Goal: Task Accomplishment & Management: Manage account settings

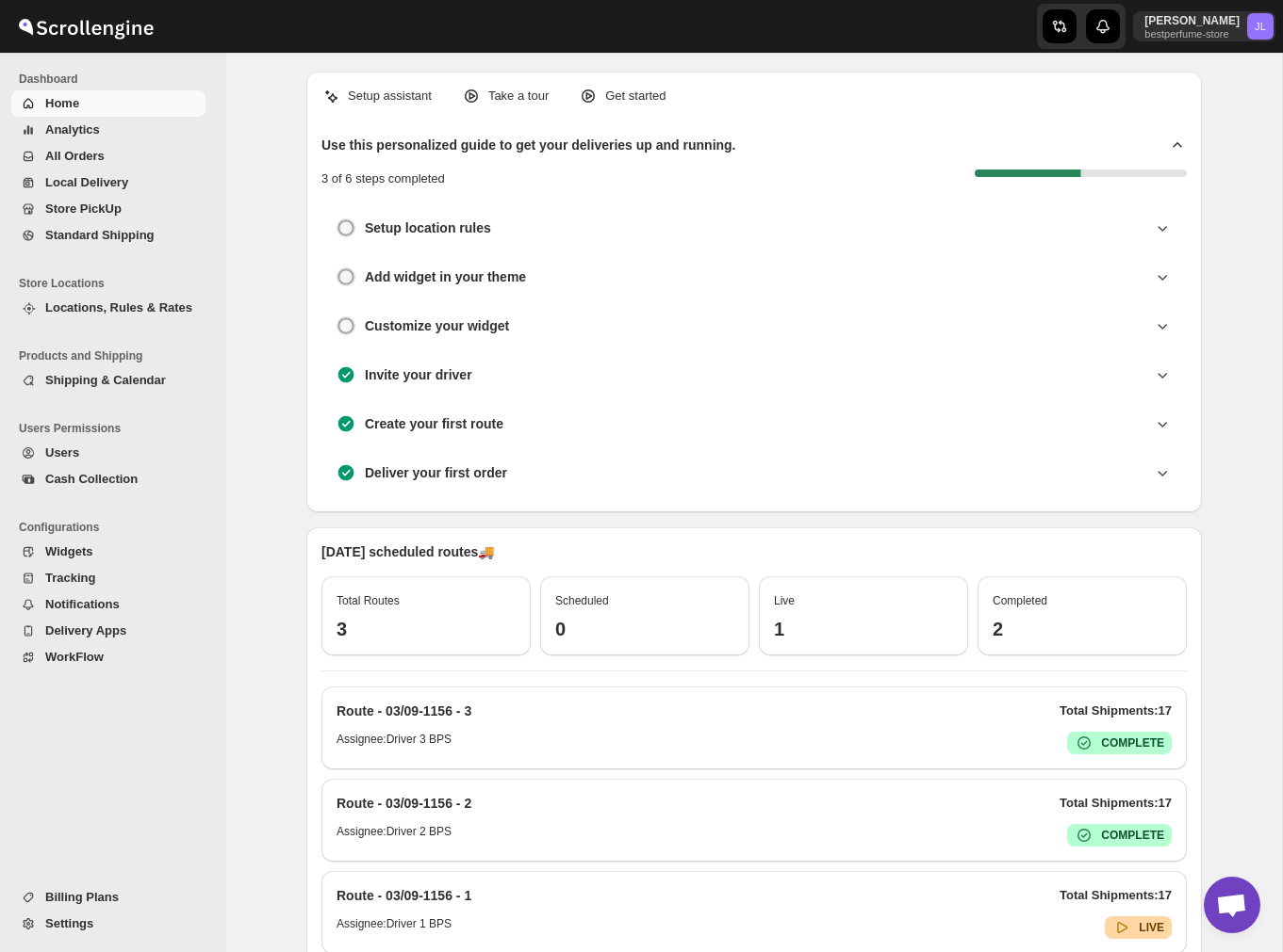
click at [103, 152] on span "All Orders" at bounding box center [75, 156] width 60 height 14
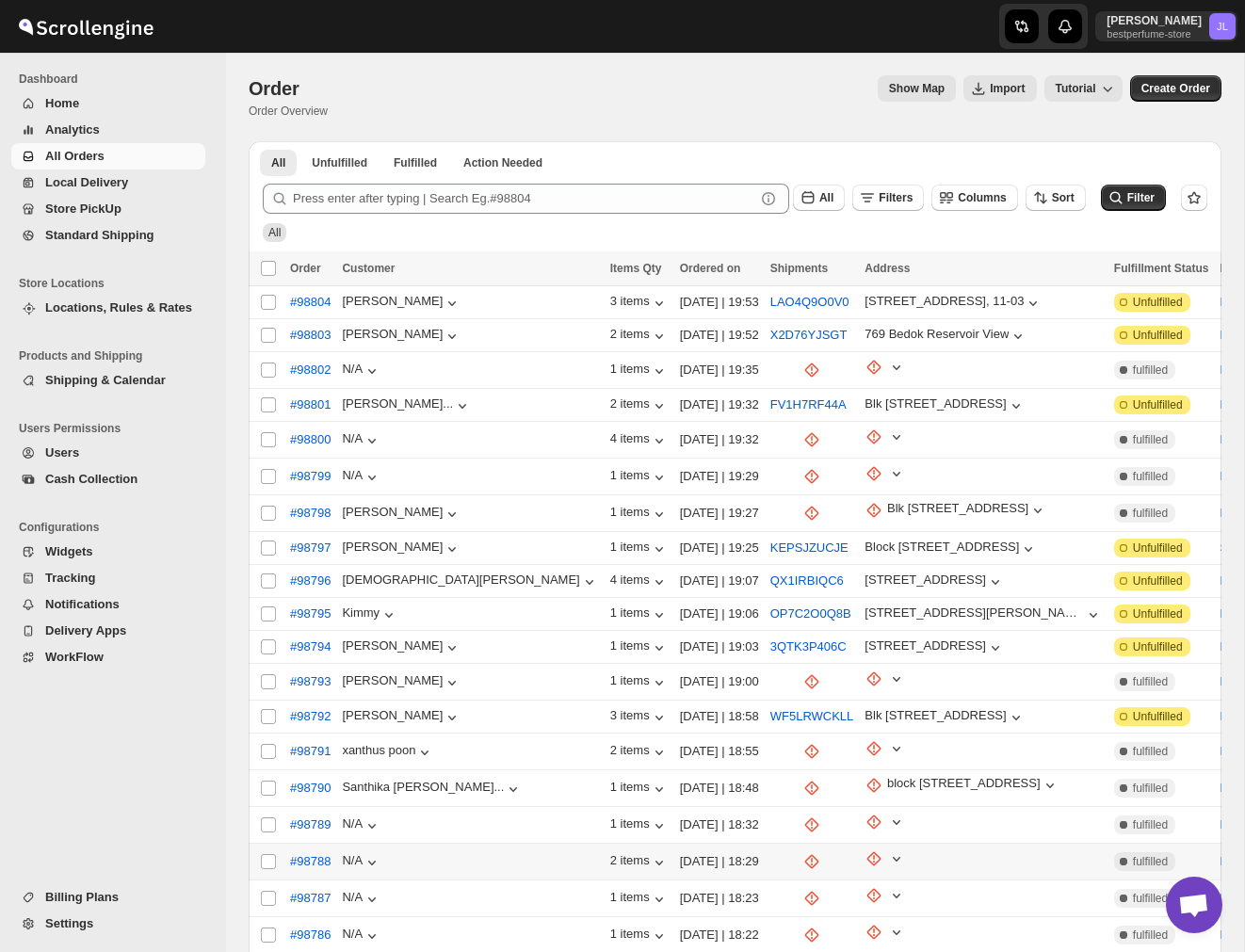
scroll to position [185, 0]
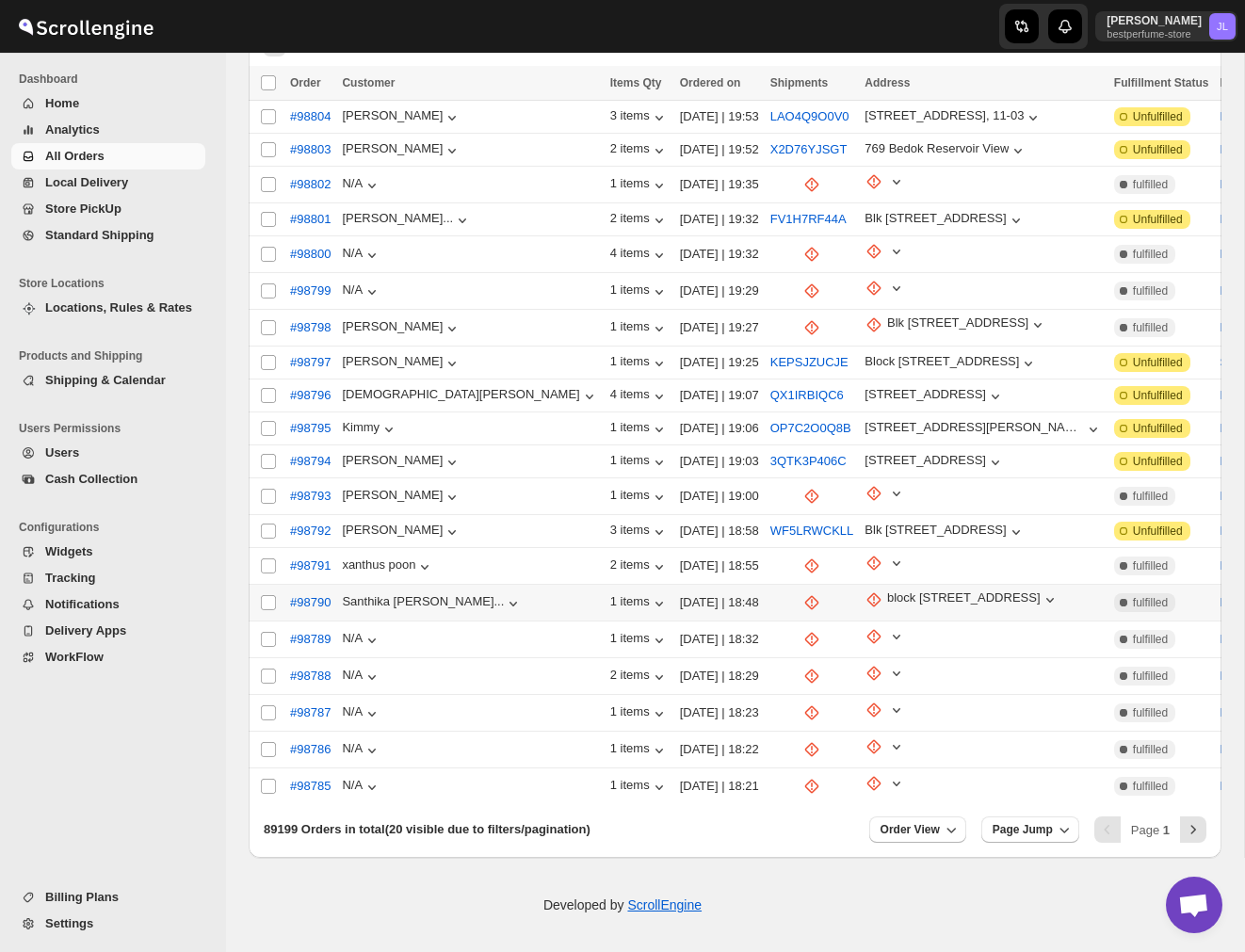
drag, startPoint x: 338, startPoint y: 782, endPoint x: 568, endPoint y: 794, distance: 230.3
click at [568, 786] on tr "Select order #98785 N/A 1 items [DATE] | 18:21 Complete fulfilled Local Deliver…" at bounding box center [1044, 787] width 1591 height 37
checkbox input "true"
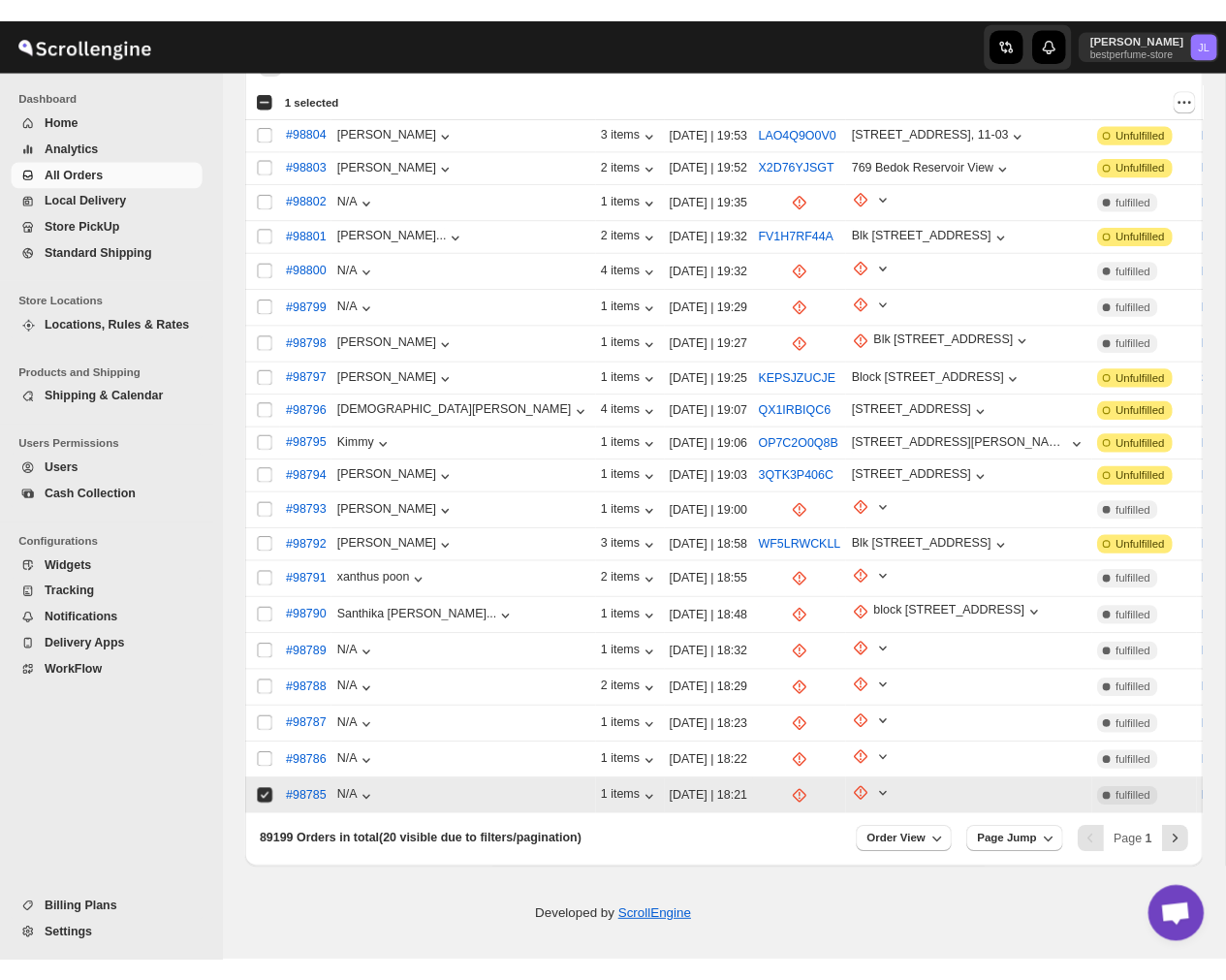
scroll to position [0, 0]
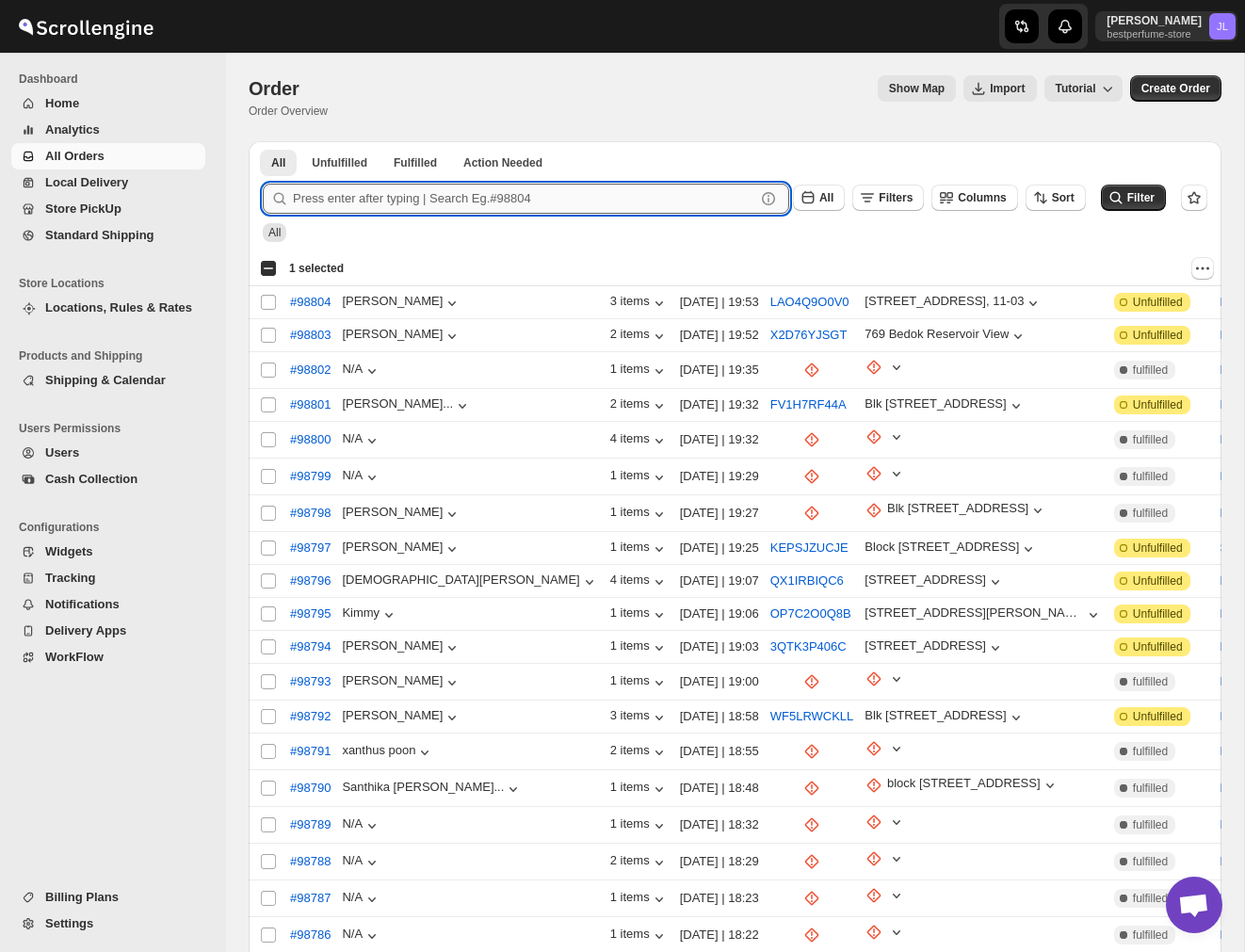
click at [497, 197] on input "text" at bounding box center [524, 198] width 462 height 30
type input "98785"
click at [263, 141] on button "Submit" at bounding box center [290, 151] width 54 height 20
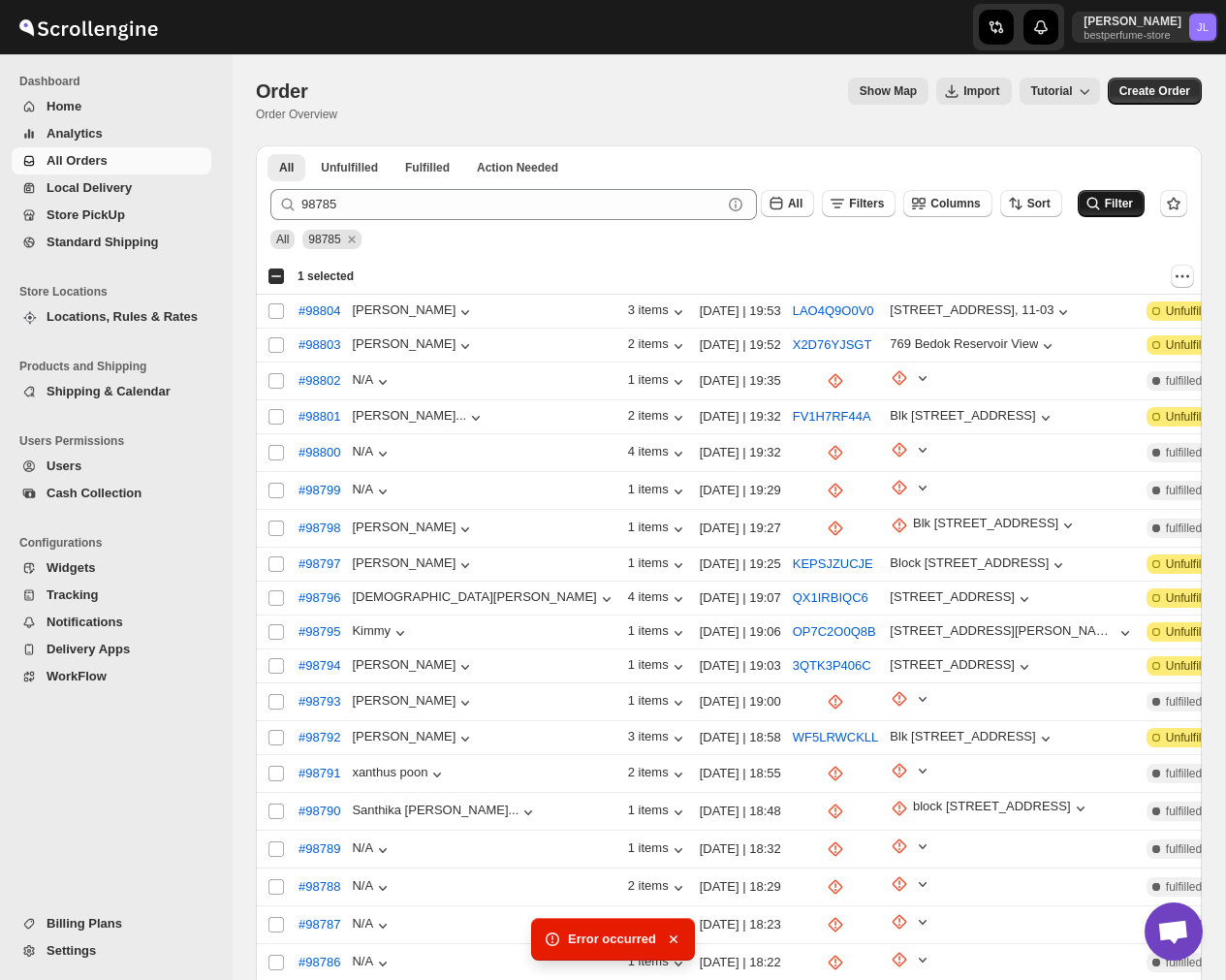
click at [1099, 196] on icon "submit" at bounding box center [1094, 204] width 20 height 20
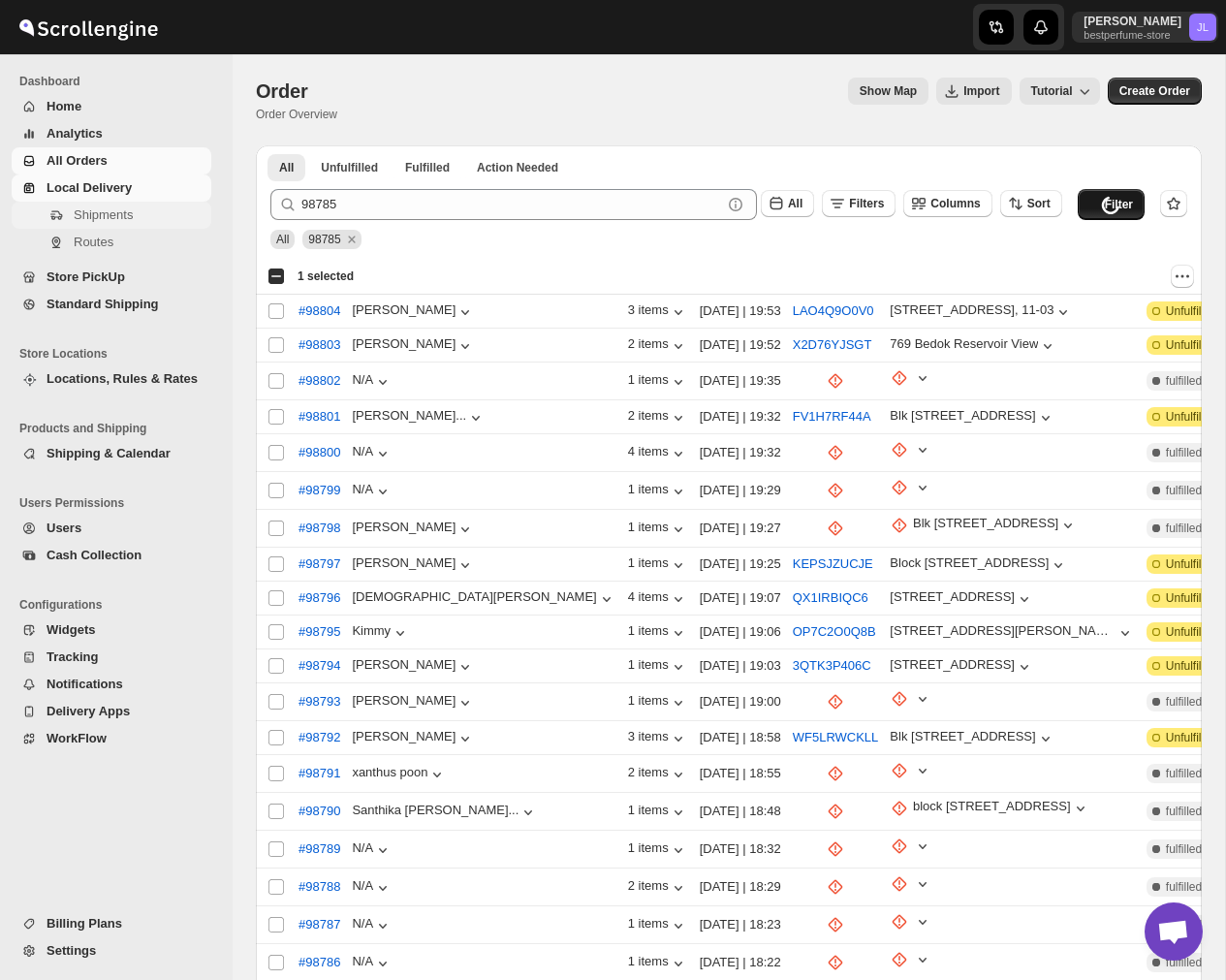
click at [83, 223] on span "Shipments" at bounding box center [140, 216] width 133 height 20
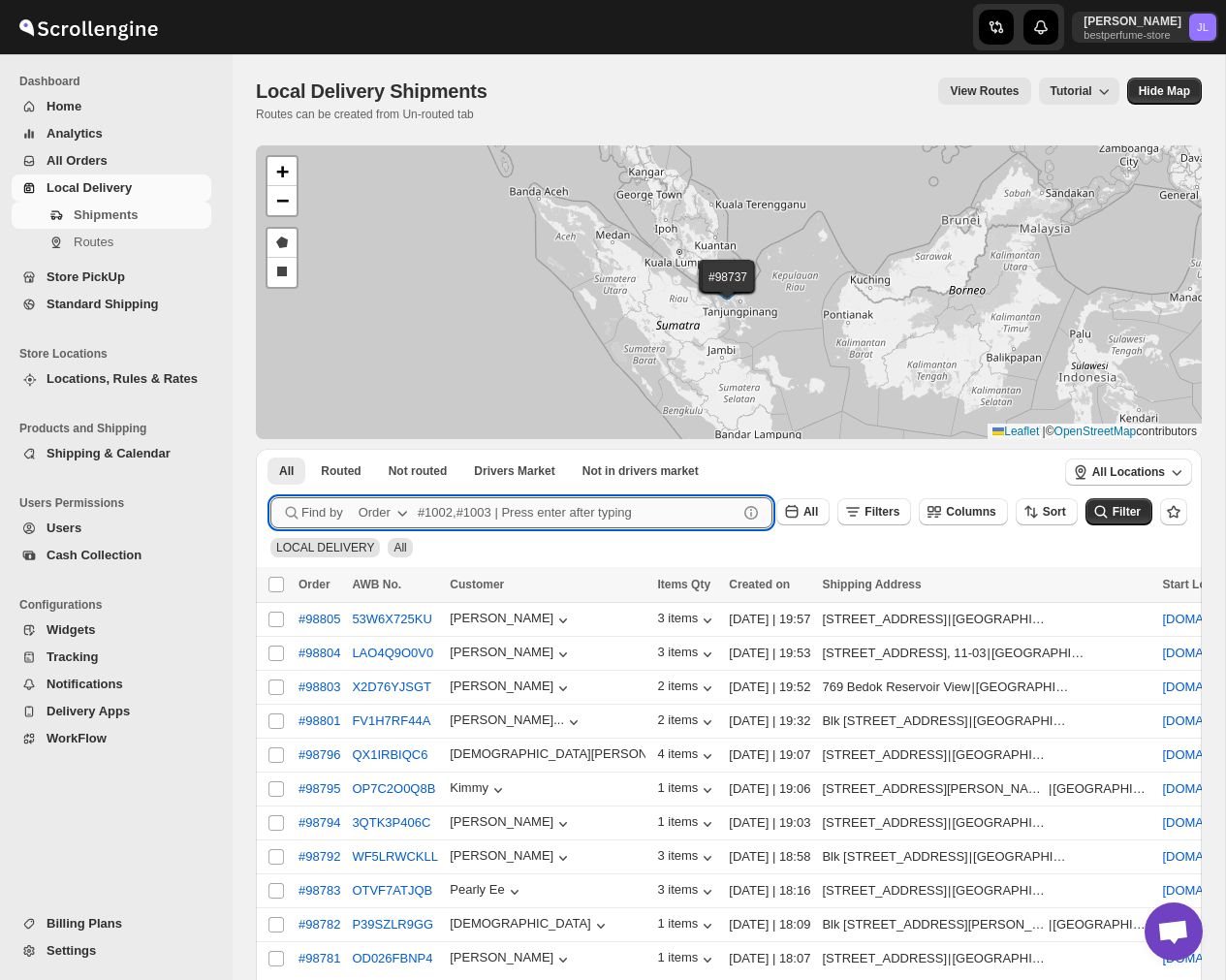
click at [515, 514] on input "text" at bounding box center [578, 512] width 320 height 31
type input "98805"
click at [271, 449] on button "Submit" at bounding box center [299, 459] width 55 height 21
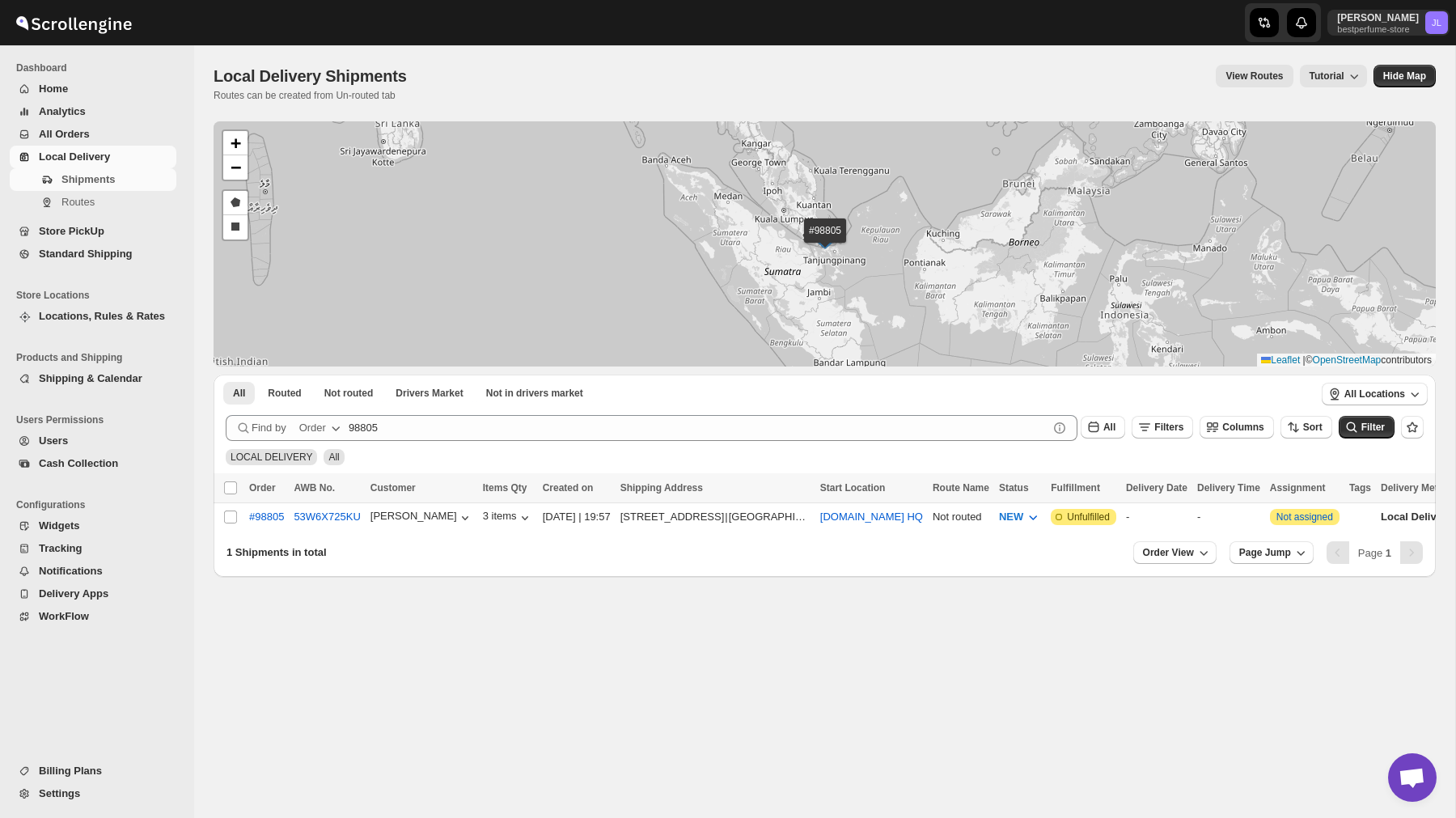
click at [69, 92] on span "Home" at bounding box center [106, 89] width 134 height 17
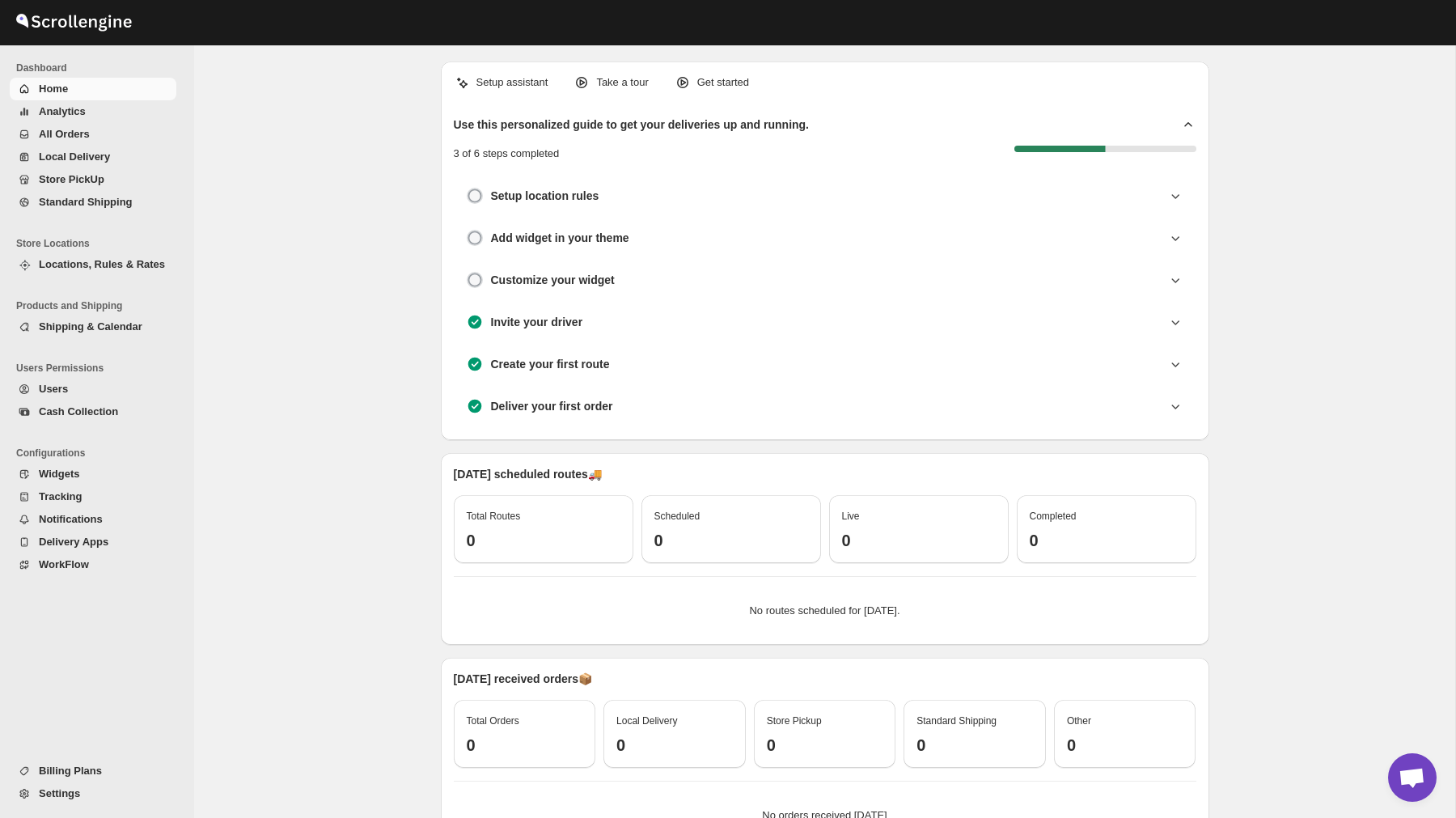
click at [76, 117] on span "Analytics" at bounding box center [62, 111] width 47 height 12
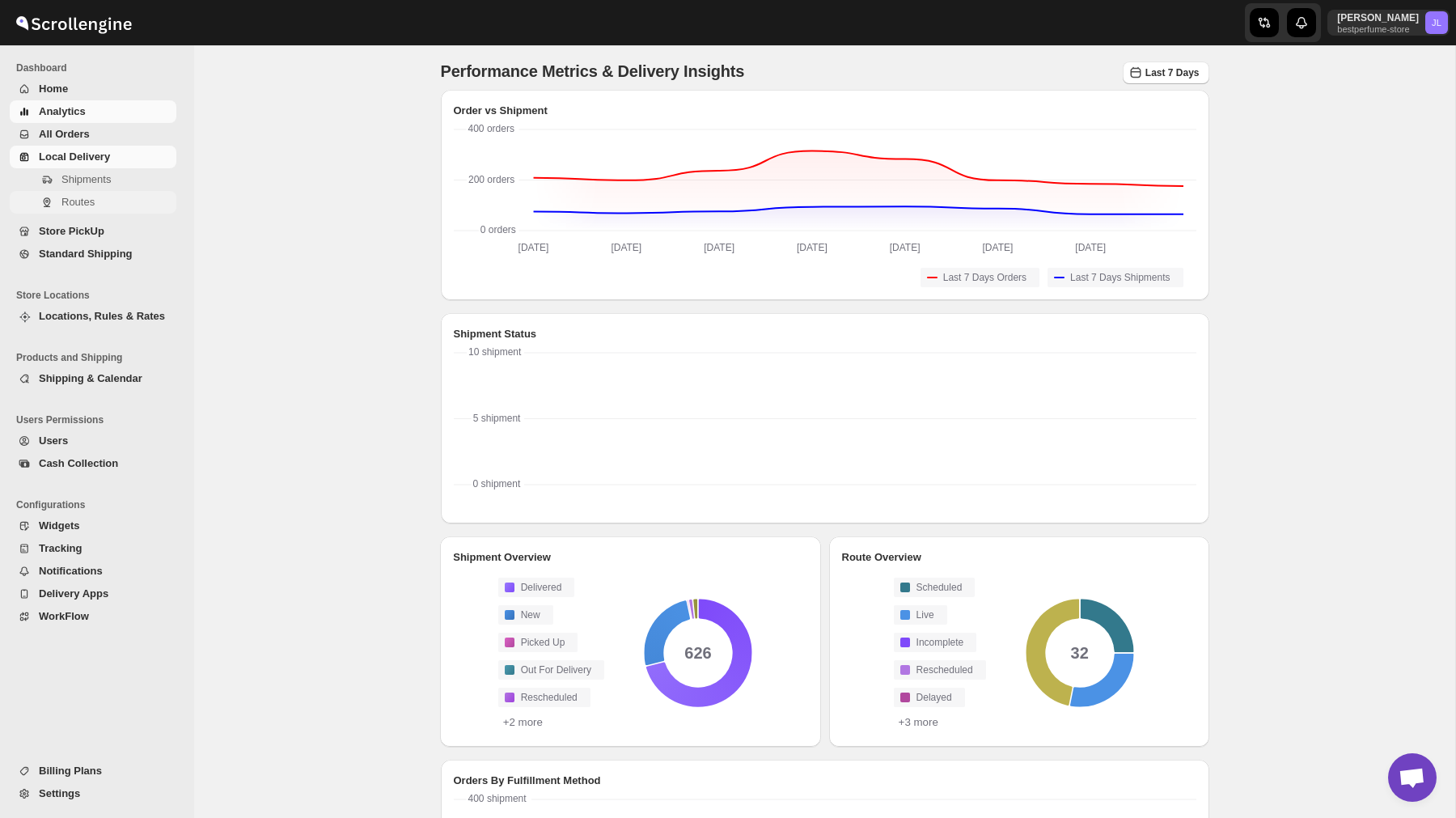
click at [81, 201] on span "Routes" at bounding box center [78, 201] width 33 height 12
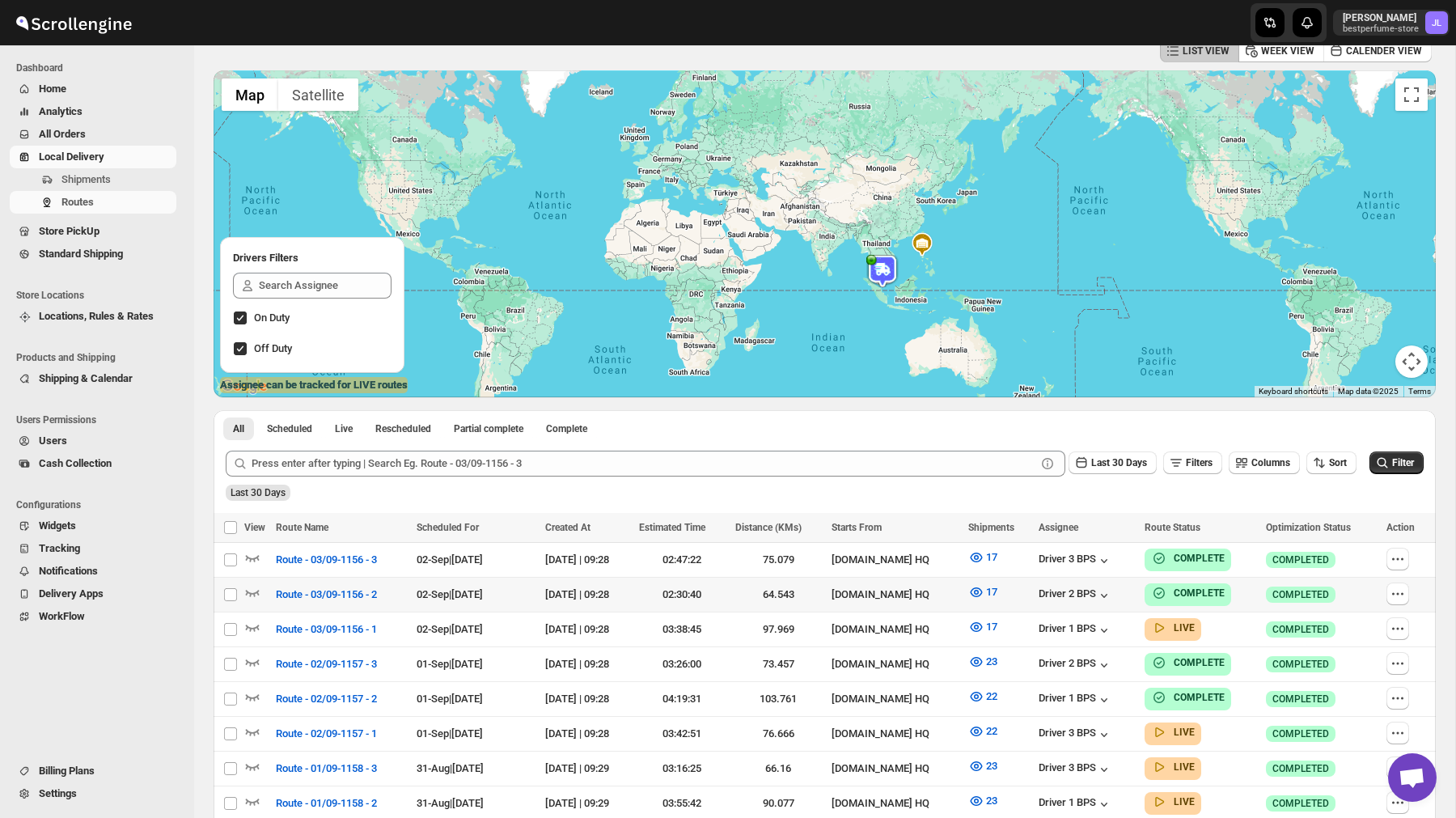
scroll to position [112, 0]
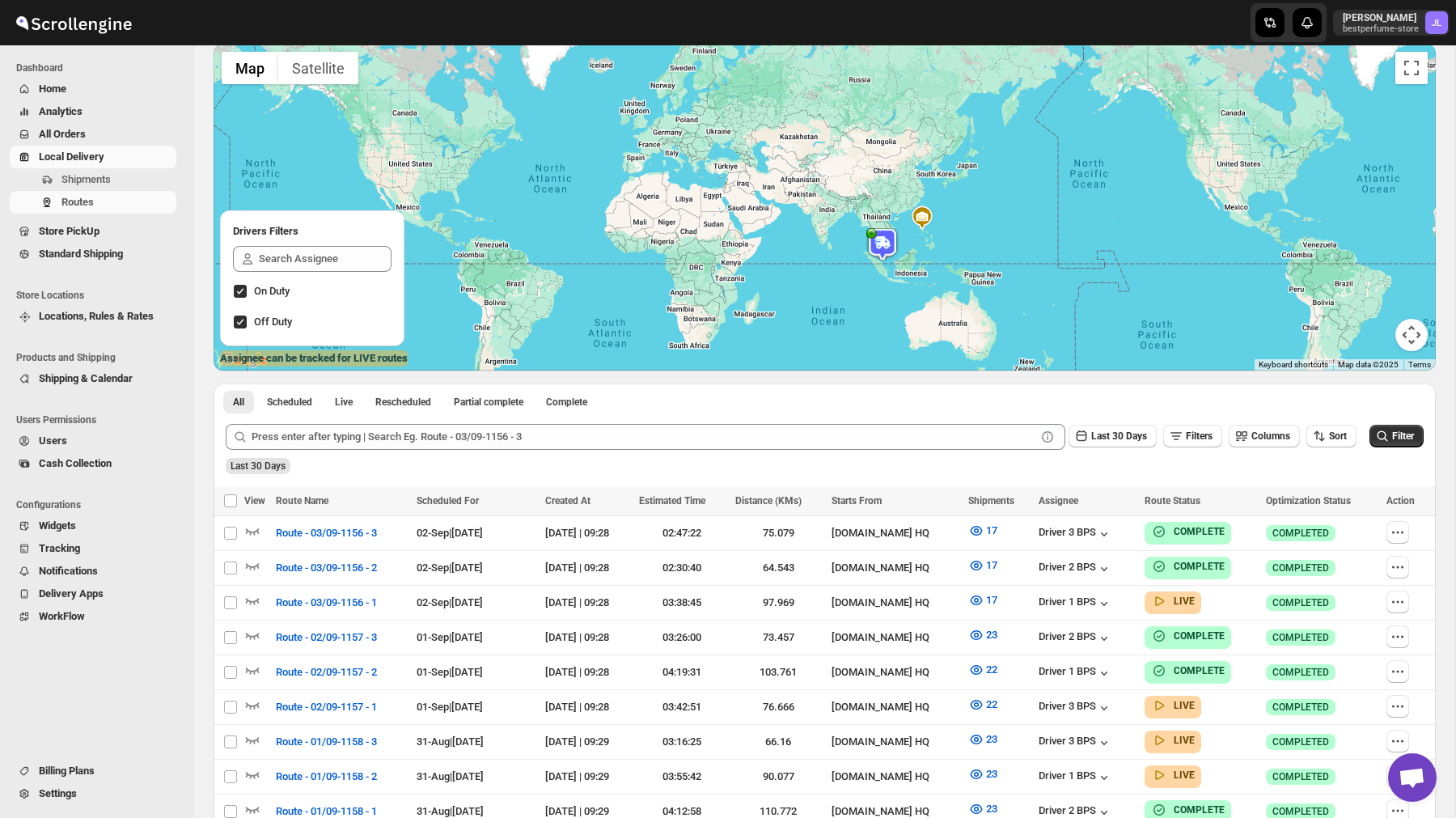
click at [926, 221] on img at bounding box center [921, 217] width 24 height 24
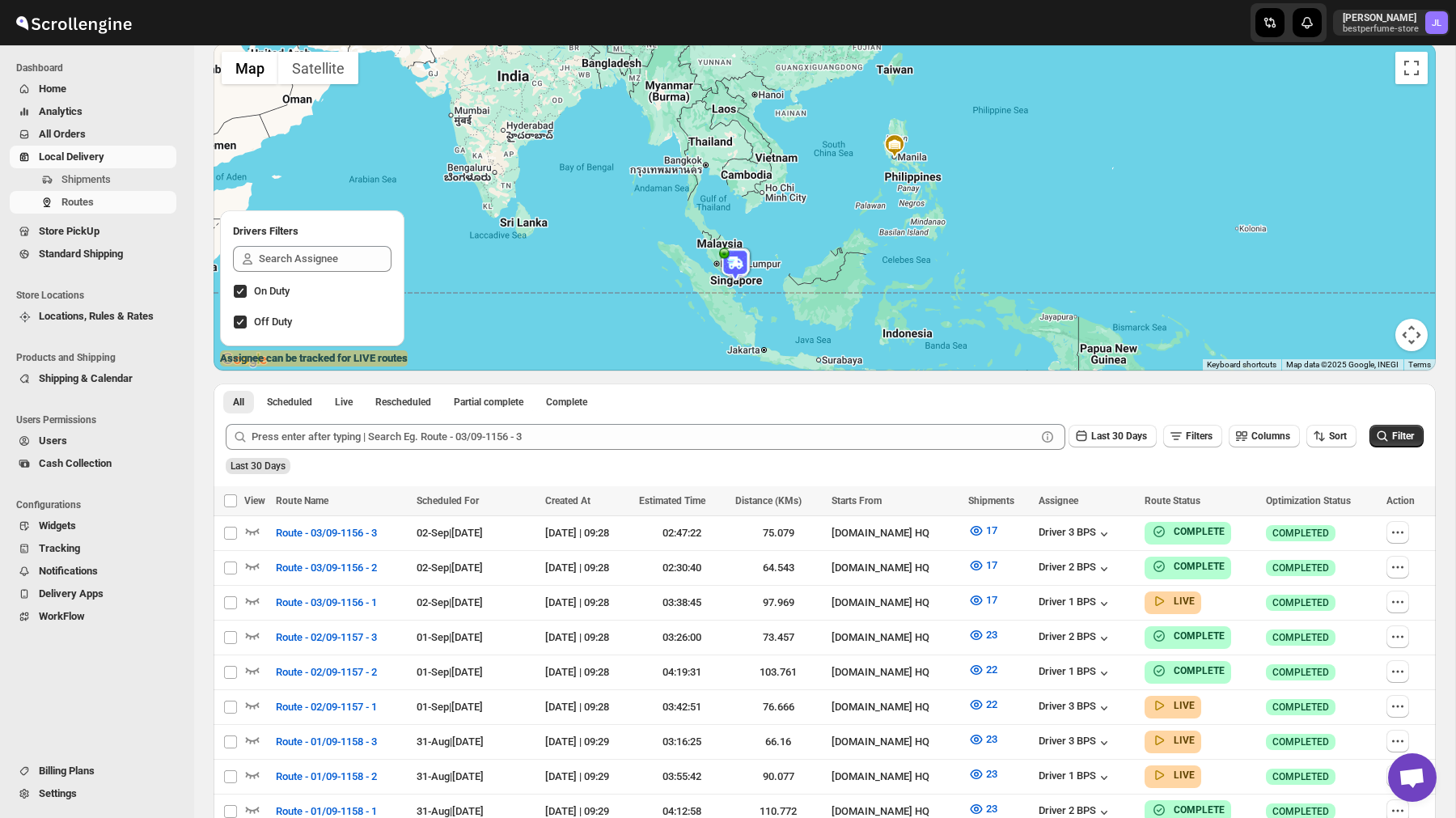
drag, startPoint x: 949, startPoint y: 257, endPoint x: 931, endPoint y: 155, distance: 103.6
click at [931, 155] on div at bounding box center [825, 207] width 1223 height 327
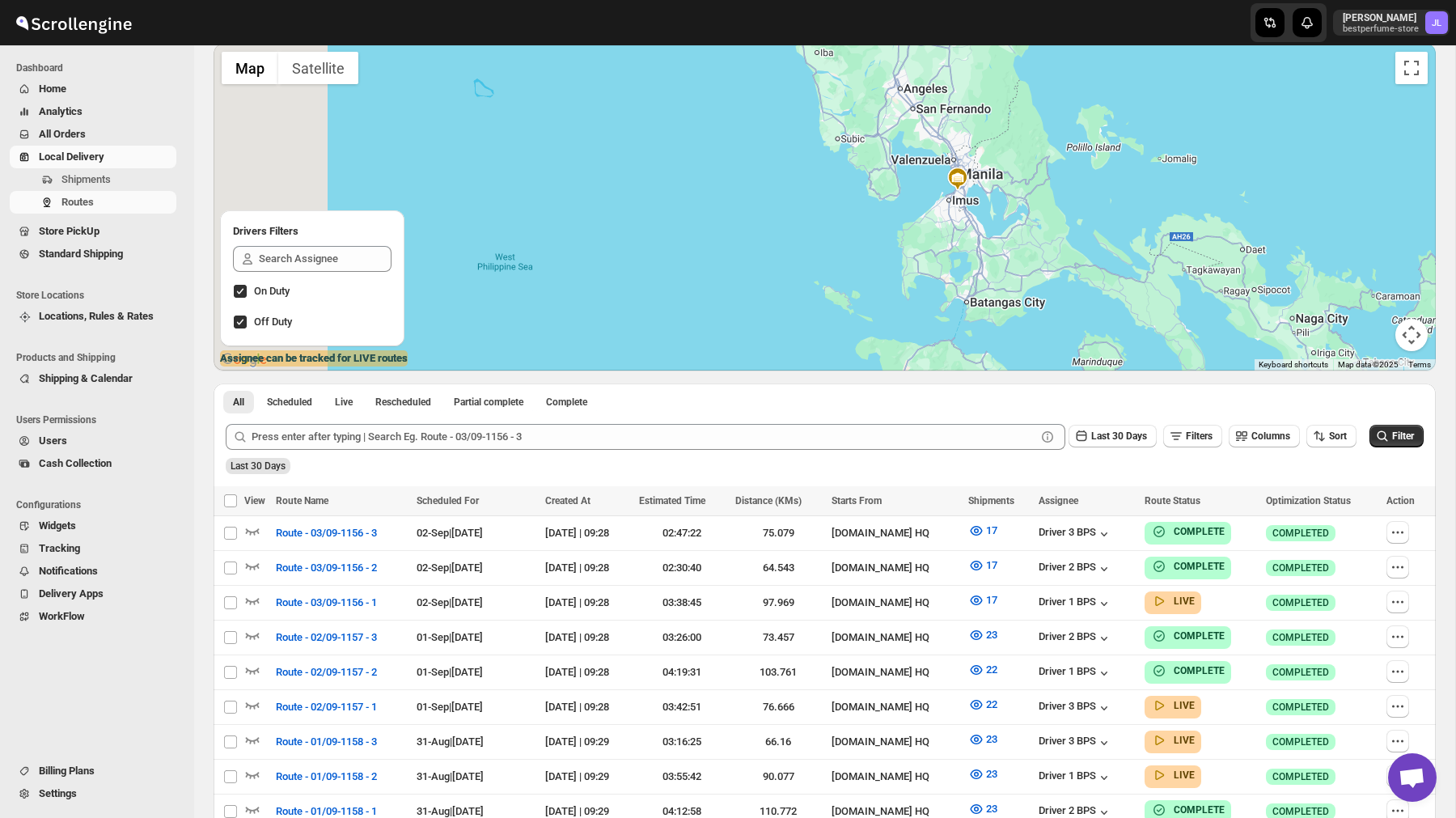
drag, startPoint x: 808, startPoint y: 307, endPoint x: 992, endPoint y: 211, distance: 207.5
click at [992, 211] on div at bounding box center [825, 207] width 1223 height 327
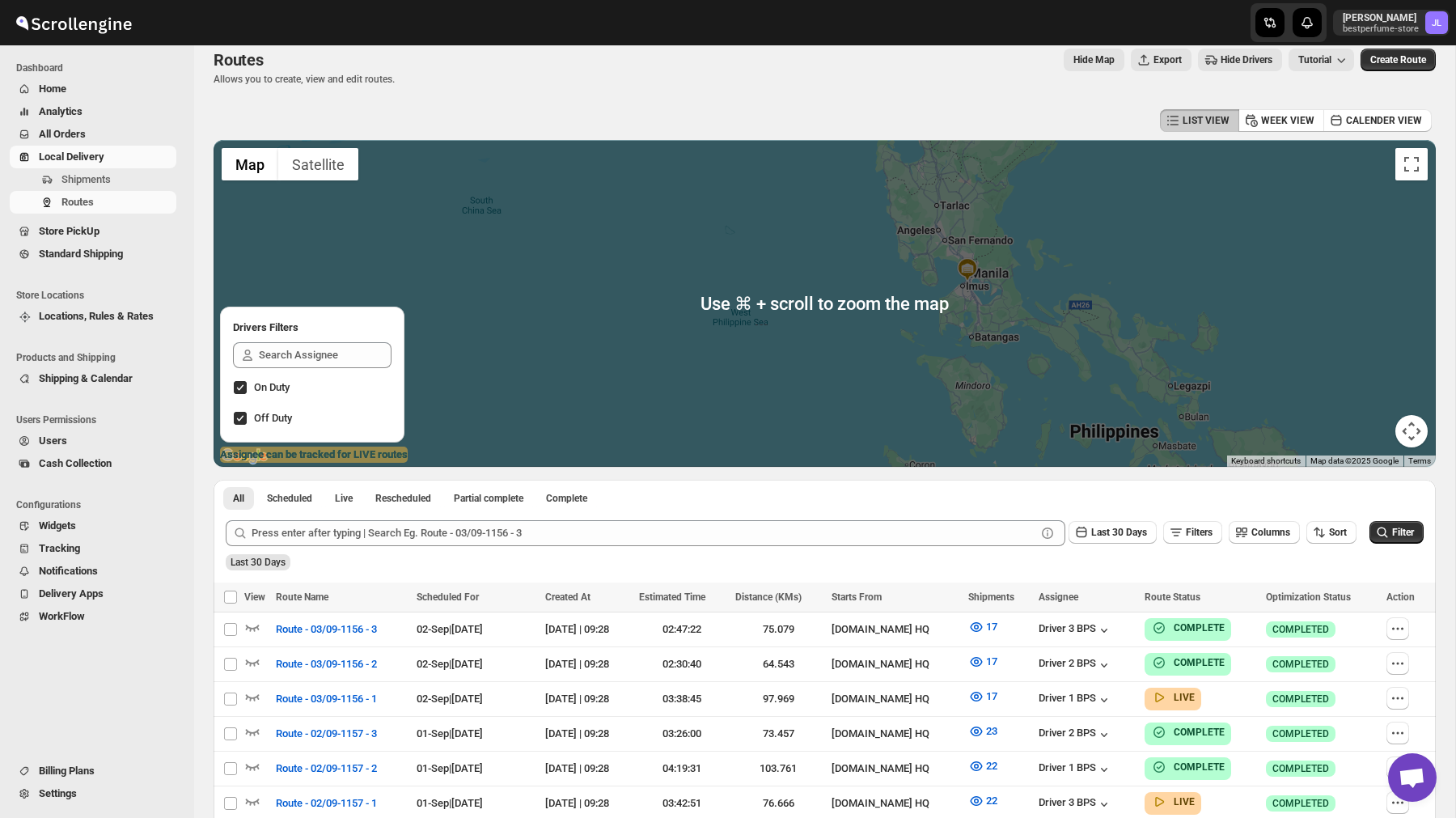
scroll to position [0, 0]
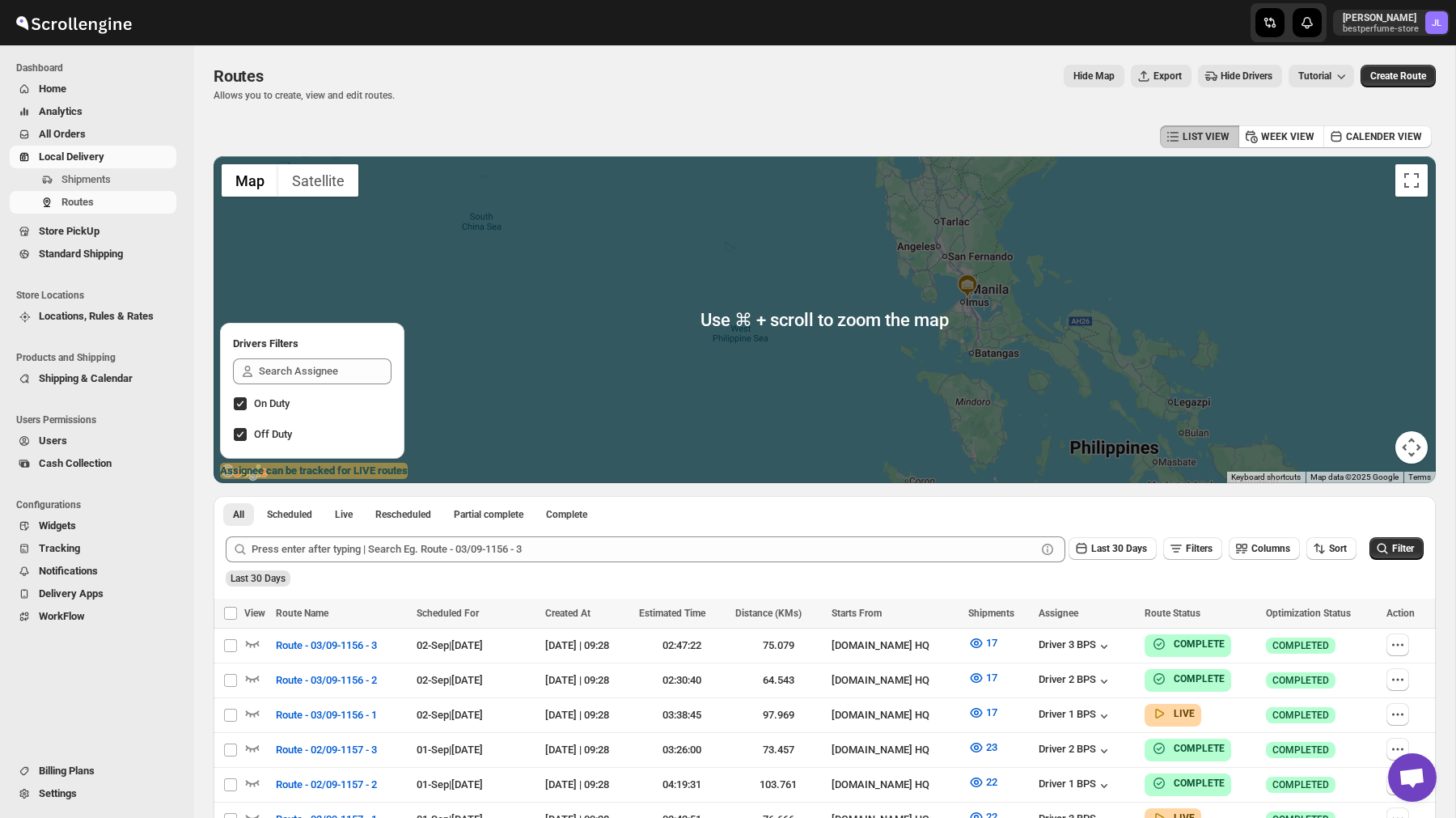
click at [92, 325] on button "Locations, Rules & Rates" at bounding box center [93, 316] width 167 height 22
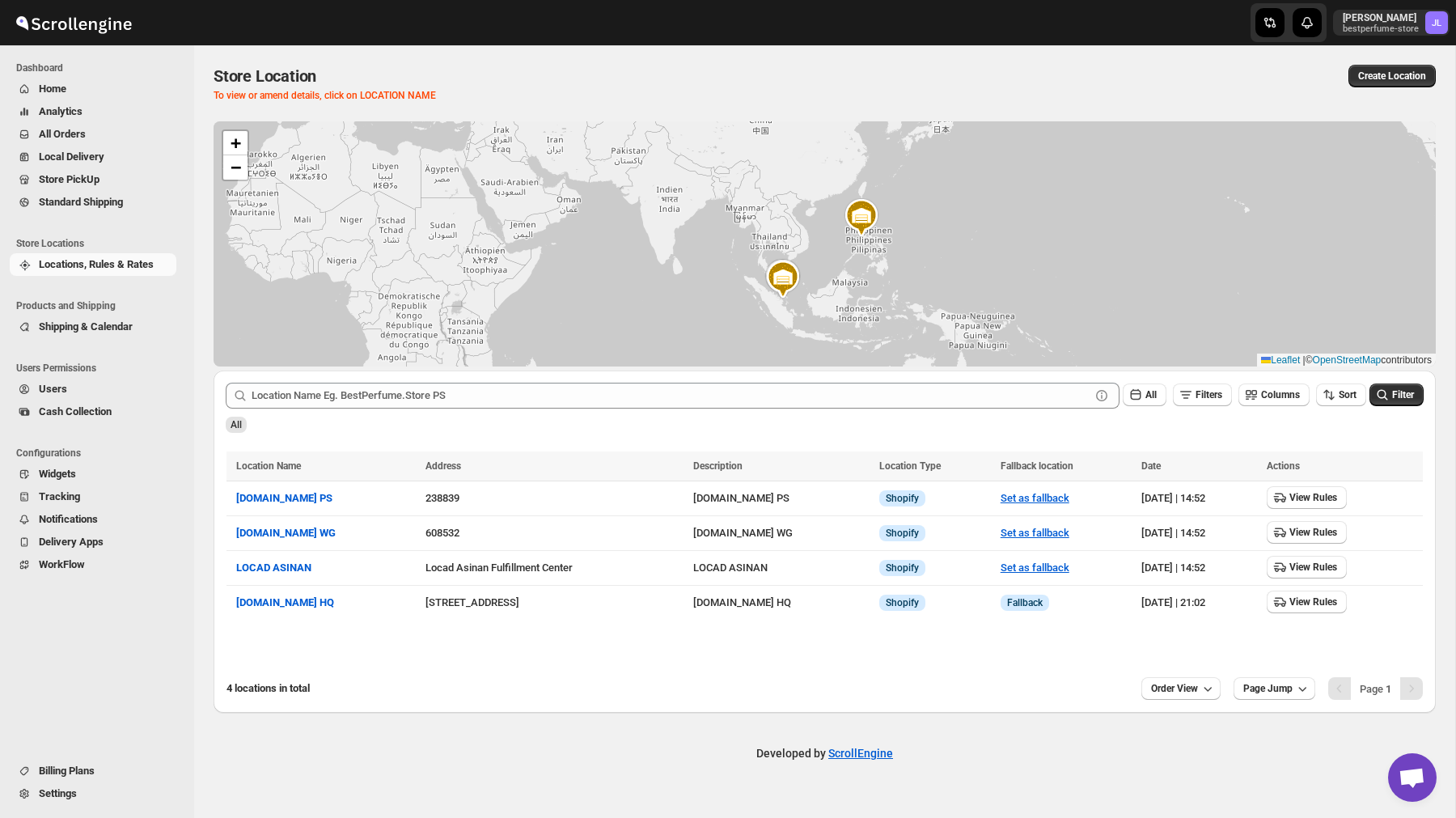
click at [71, 801] on span "Settings" at bounding box center [106, 794] width 134 height 17
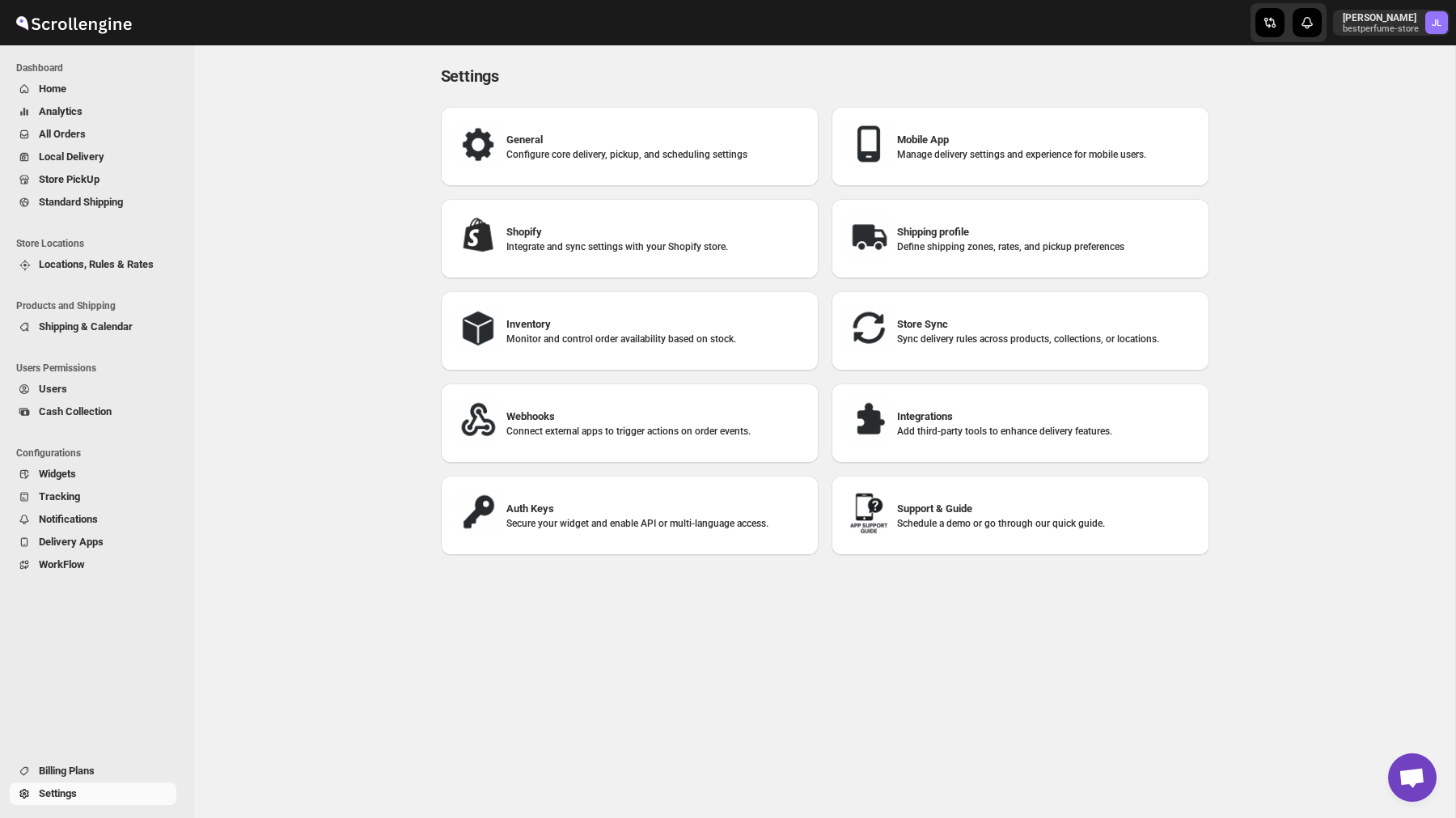
click at [947, 326] on h3 "Store Sync" at bounding box center [1046, 324] width 299 height 17
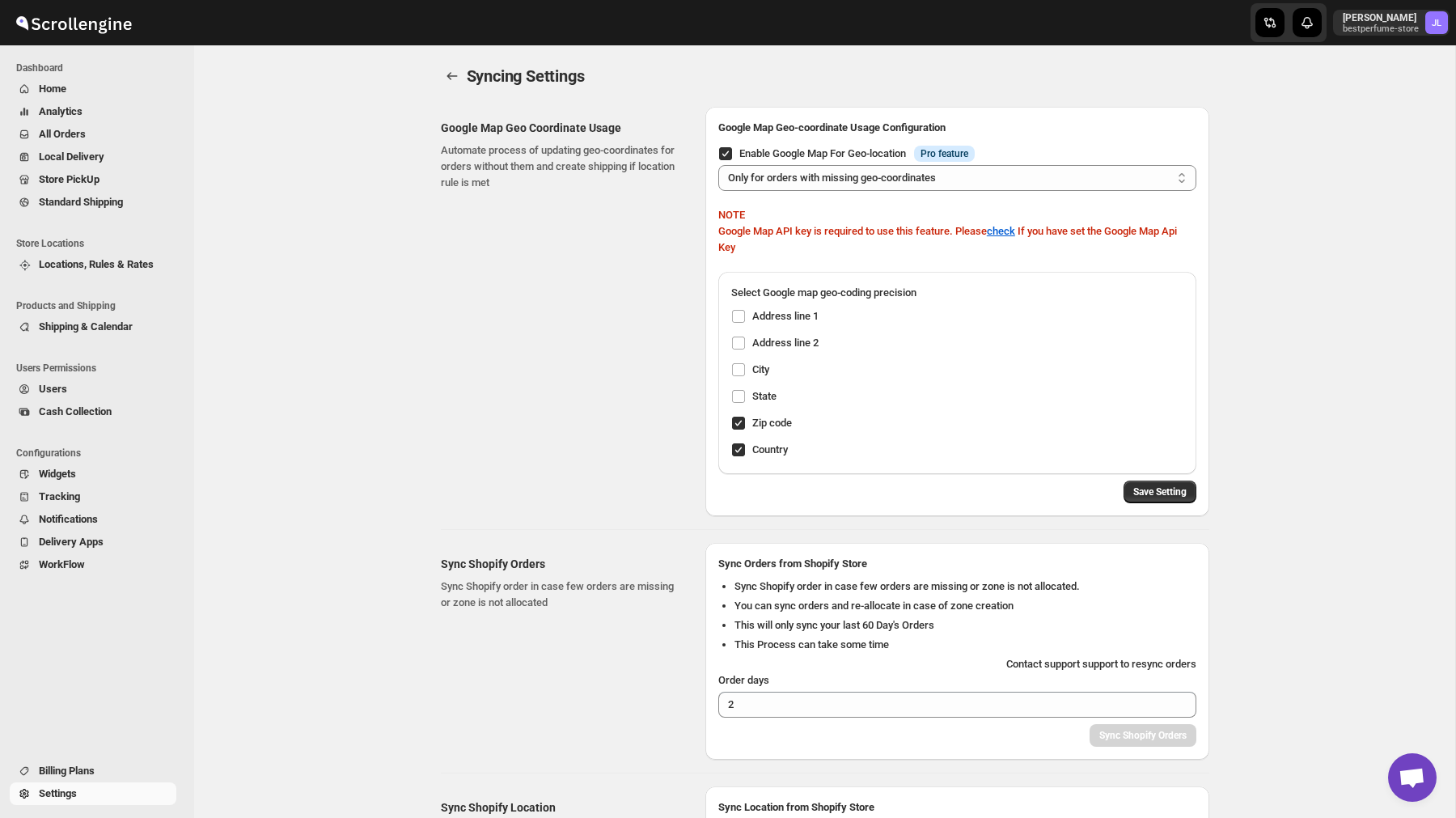
scroll to position [166, 0]
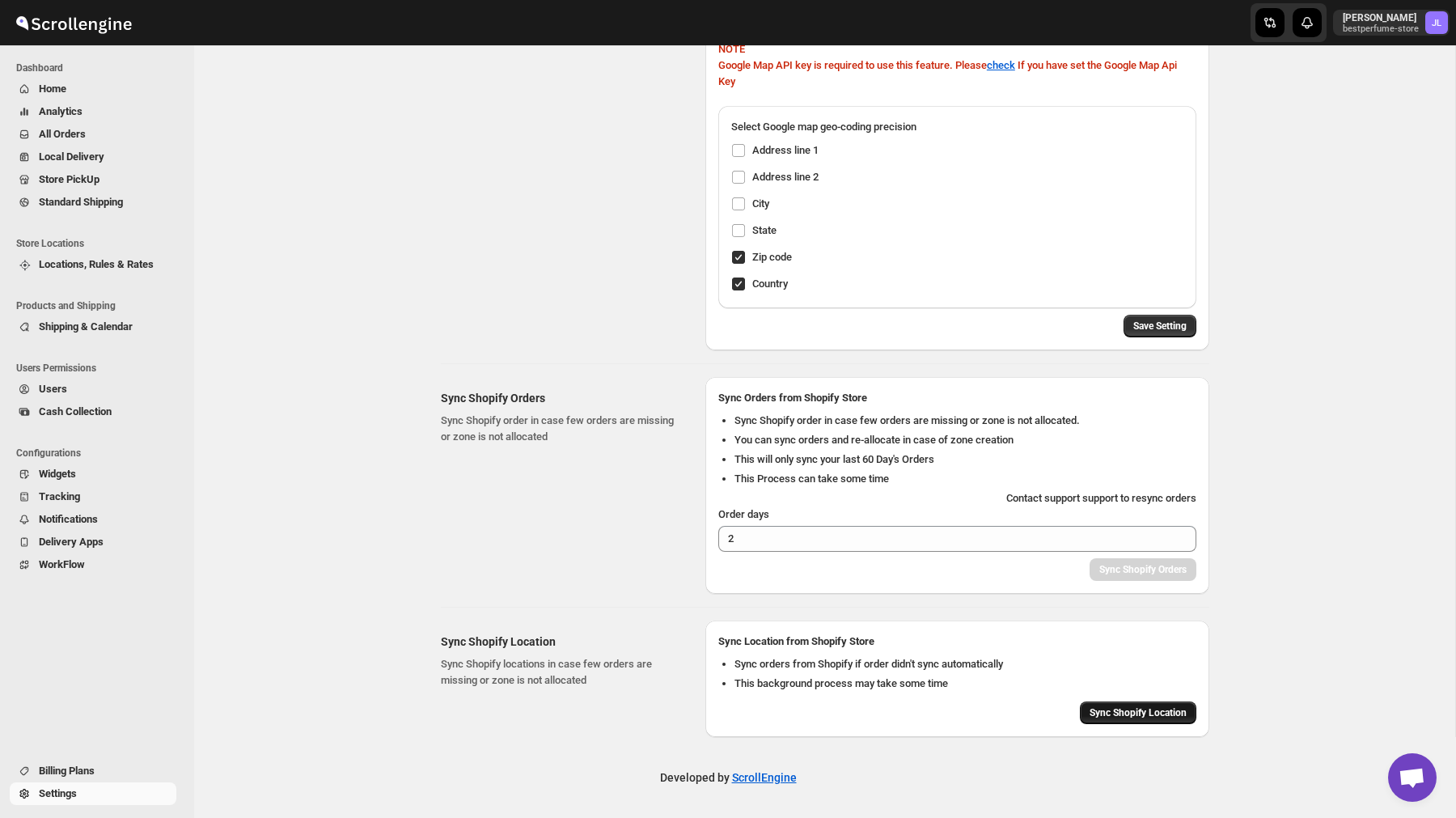
click at [1117, 718] on span "Sync Shopify Location" at bounding box center [1138, 713] width 97 height 13
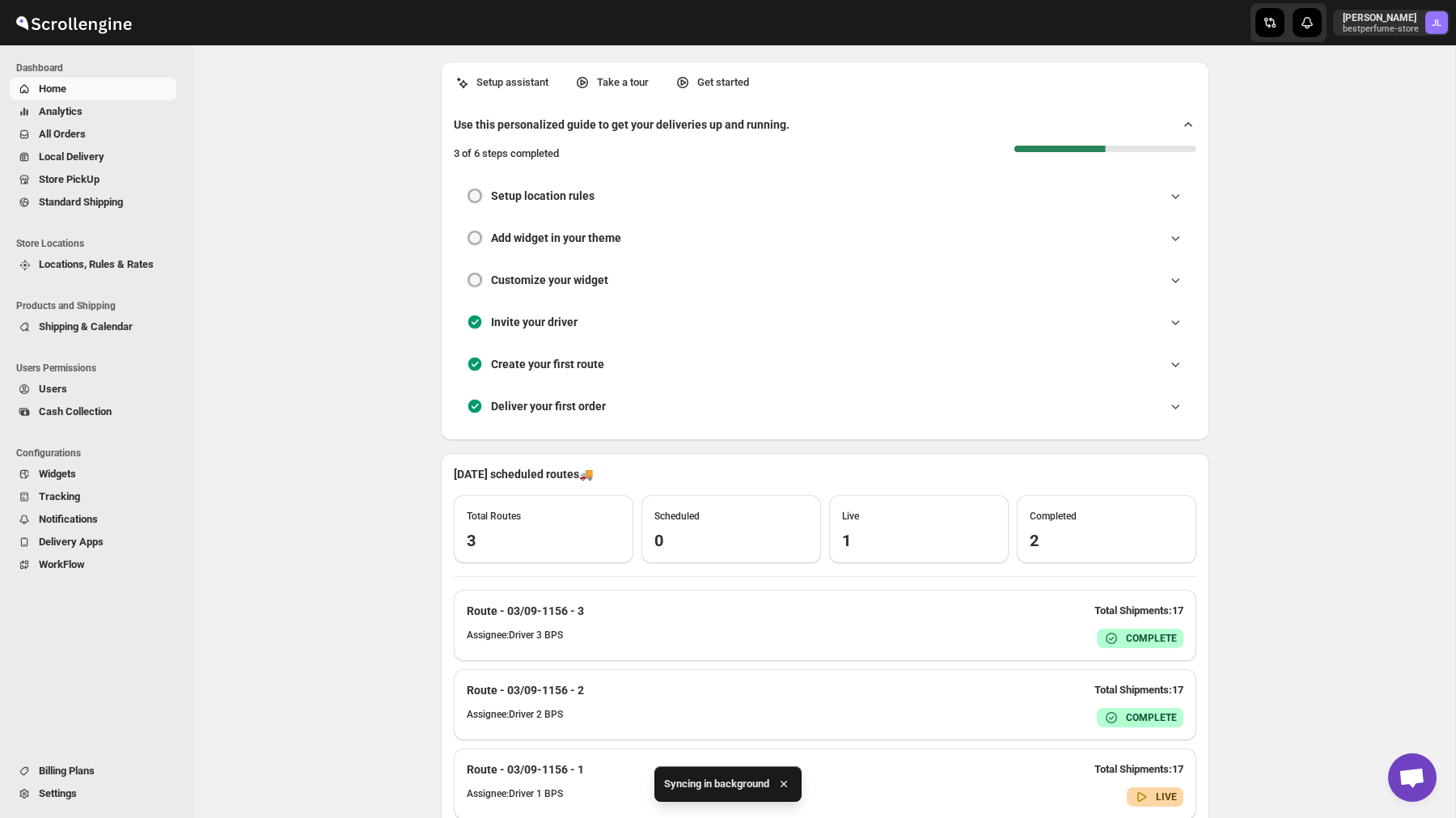
click at [104, 327] on span "Shipping & Calendar" at bounding box center [86, 326] width 94 height 12
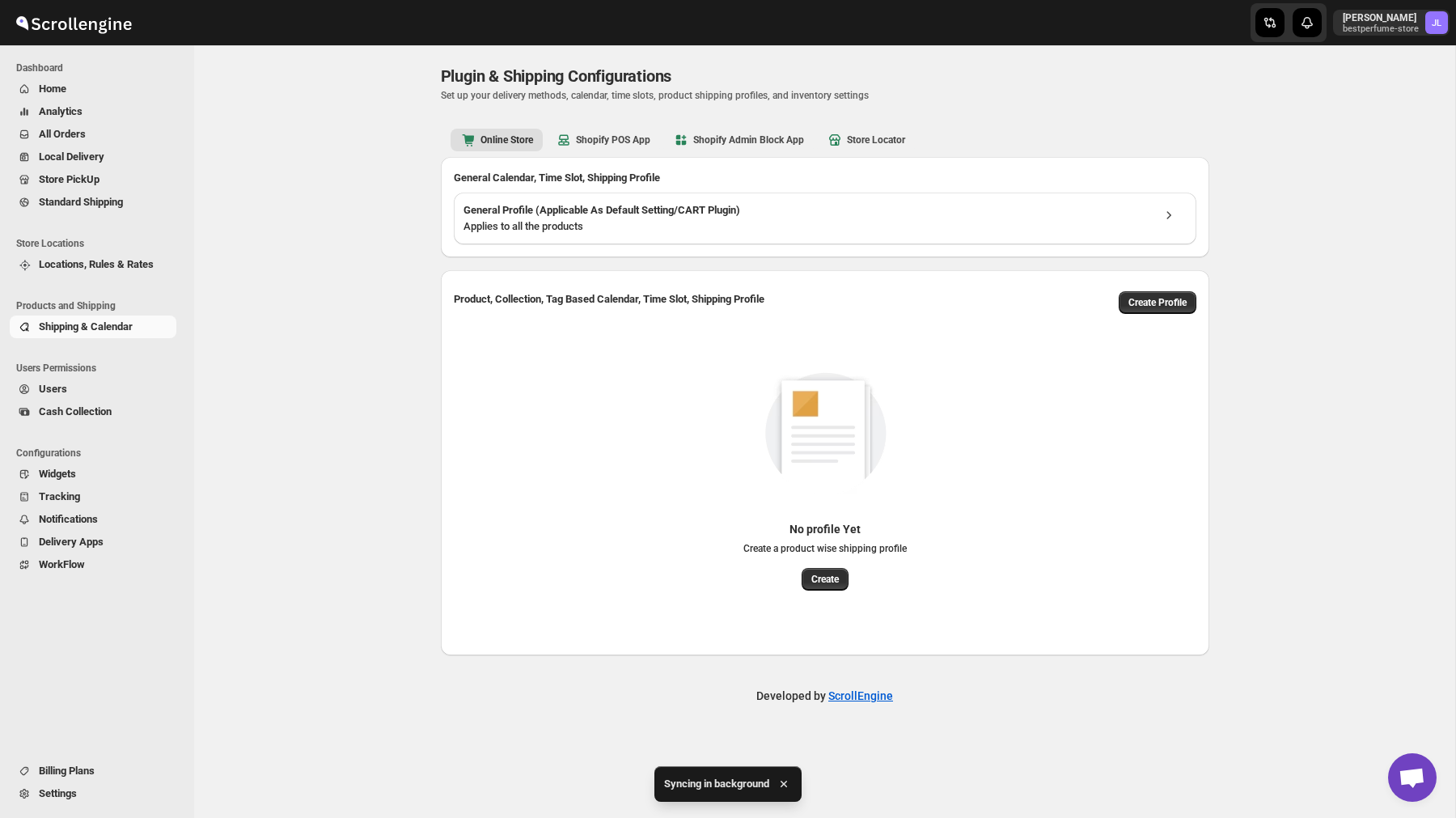
click at [90, 271] on span "Locations, Rules & Rates" at bounding box center [106, 265] width 134 height 17
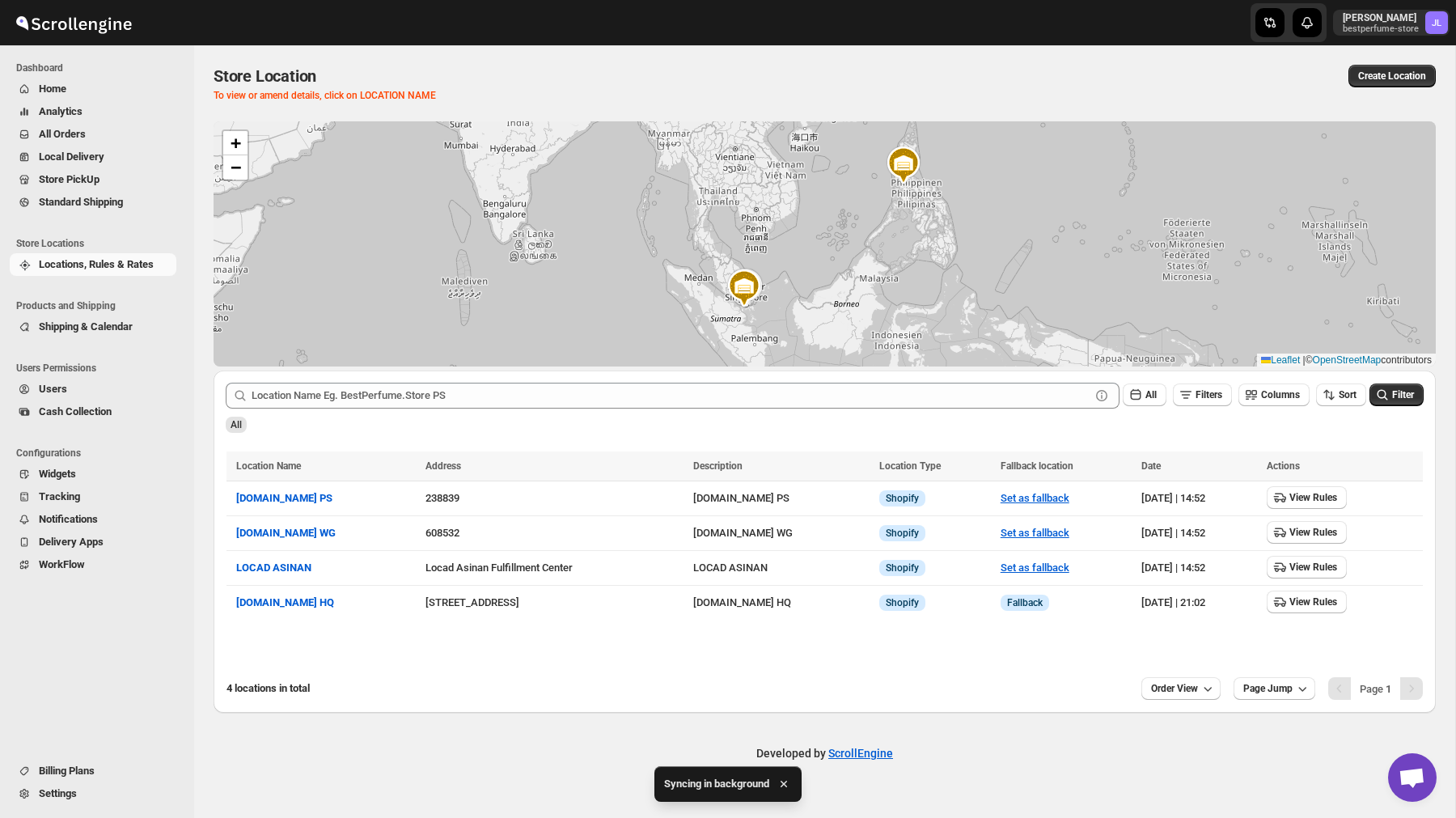
click at [102, 262] on span "Locations, Rules & Rates" at bounding box center [96, 264] width 115 height 12
click at [84, 96] on span "Home" at bounding box center [106, 89] width 134 height 17
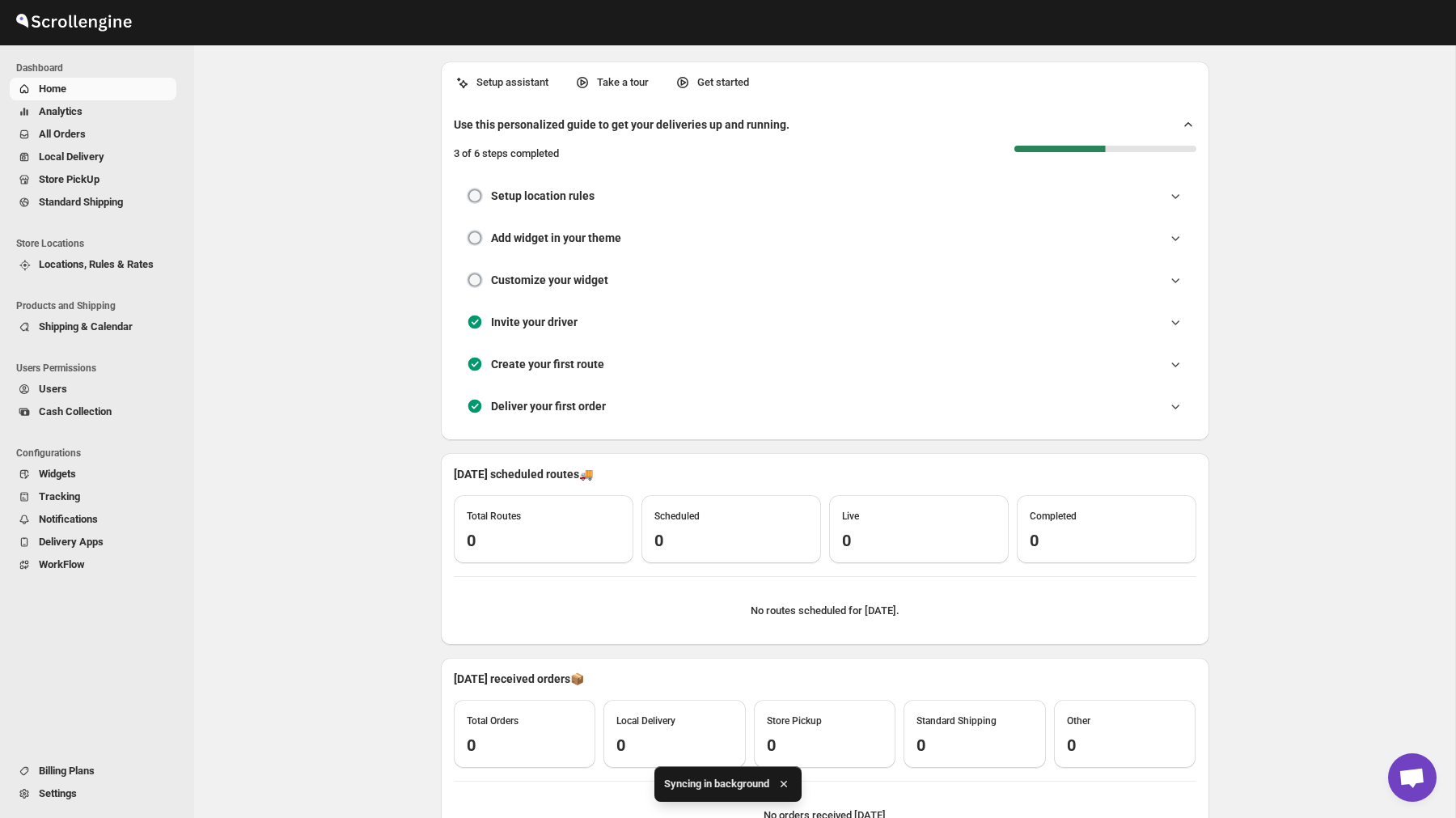
click at [101, 133] on span "All Orders" at bounding box center [106, 135] width 134 height 17
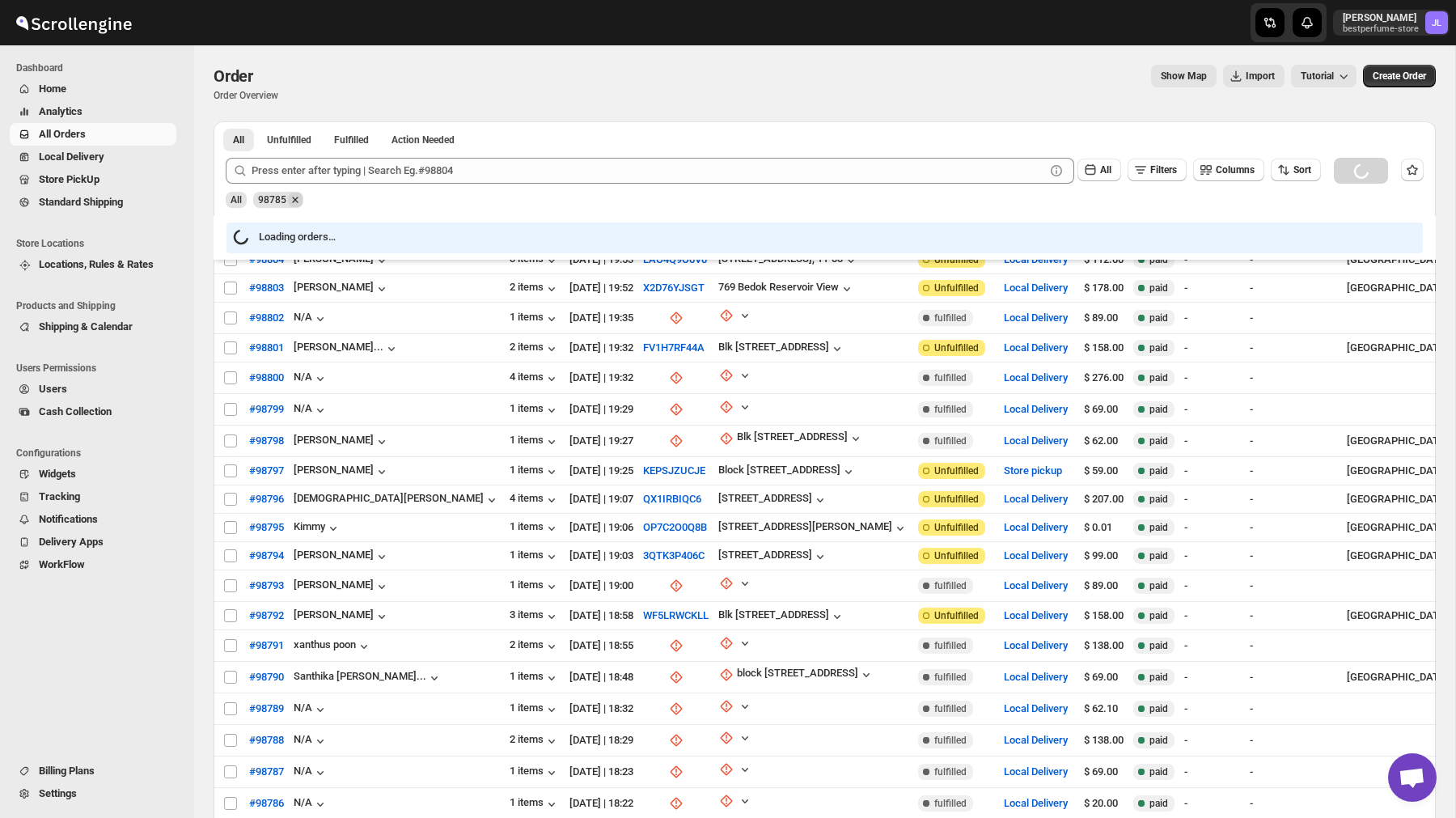
click at [301, 199] on icon "Remove 98785" at bounding box center [295, 200] width 15 height 15
